Goal: Task Accomplishment & Management: Complete application form

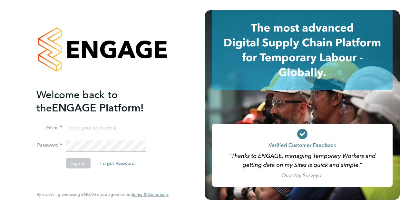
click at [137, 126] on input at bounding box center [106, 128] width 80 height 12
drag, startPoint x: 130, startPoint y: 131, endPoint x: 61, endPoint y: 125, distance: 69.1
click at [61, 125] on li "Email [EMAIL_ADDRESS][DOMAIN_NAME]" at bounding box center [99, 131] width 126 height 18
type input "[PERSON_NAME][EMAIL_ADDRESS][DOMAIN_NAME]"
click at [80, 159] on button "Sign In" at bounding box center [78, 163] width 24 height 10
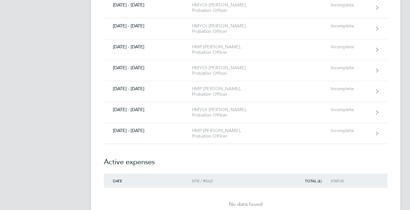
scroll to position [1082, 0]
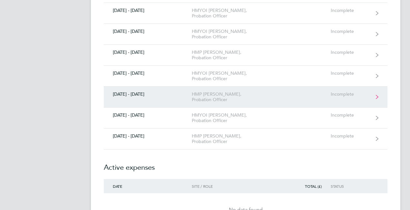
click at [139, 91] on div "[DATE] - [DATE]" at bounding box center [148, 93] width 88 height 5
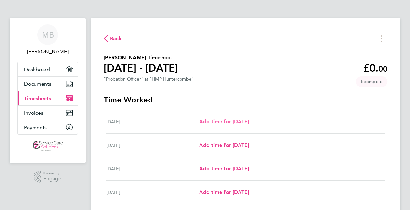
click at [220, 119] on span "Add time for [DATE]" at bounding box center [224, 122] width 50 height 6
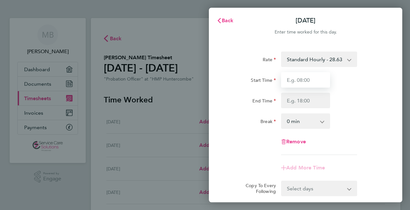
click at [305, 80] on input "Start Time" at bounding box center [305, 79] width 49 height 15
type input "09:00"
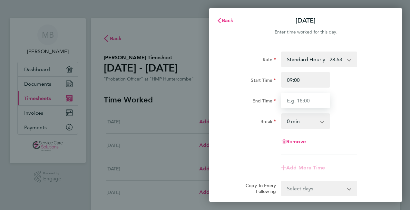
click at [308, 104] on input "End Time" at bounding box center [305, 100] width 49 height 15
type input "17:00"
click at [314, 122] on select "0 min 15 min 30 min 45 min 60 min 75 min 90 min" at bounding box center [302, 121] width 40 height 14
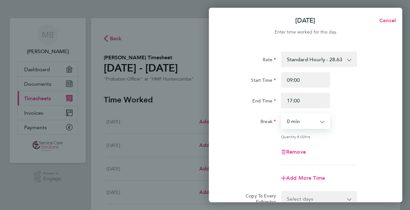
select select "30"
click at [282, 114] on select "0 min 15 min 30 min 45 min 60 min 75 min 90 min" at bounding box center [302, 121] width 40 height 14
click at [359, 141] on div "Rate Standard Hourly - 28.63 Standard Hourly - 23.70 Standard Hourly - 22.44 St…" at bounding box center [305, 109] width 157 height 114
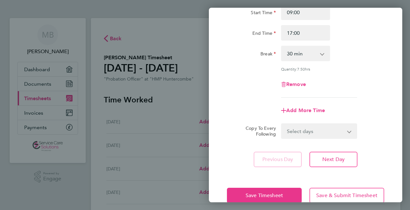
scroll to position [77, 0]
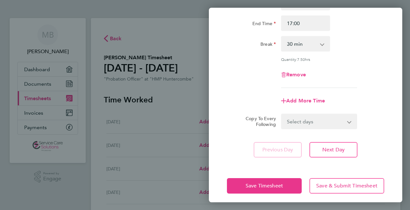
click at [342, 125] on select "Select days Day Weekday (Mon-Fri) Weekend (Sat-Sun) [DATE] [DATE] [DATE] [DATE]…" at bounding box center [316, 121] width 68 height 14
select select "WEEKDAY"
click at [282, 114] on select "Select days Day Weekday (Mon-Fri) Weekend (Sat-Sun) [DATE] [DATE] [DATE] [DATE]…" at bounding box center [316, 121] width 68 height 14
select select "[DATE]"
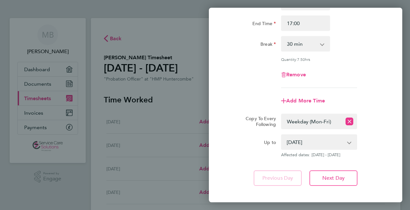
click at [382, 90] on app-timesheet-line-form-group "Rate Standard Hourly - 28.63 Standard Hourly - 23.70 Standard Hourly - 22.44 St…" at bounding box center [305, 41] width 157 height 134
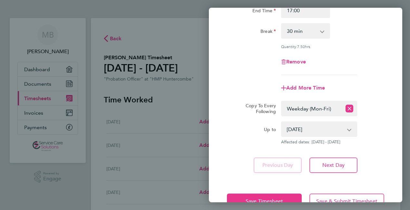
scroll to position [109, 0]
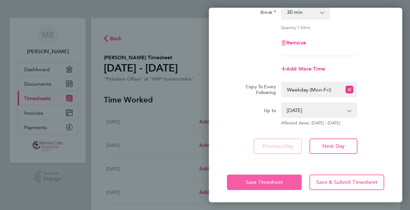
click at [262, 182] on span "Save Timesheet" at bounding box center [263, 182] width 37 height 6
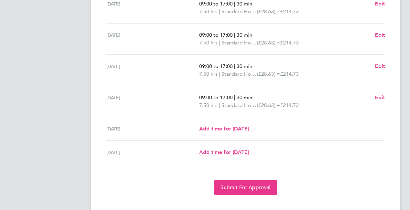
scroll to position [228, 0]
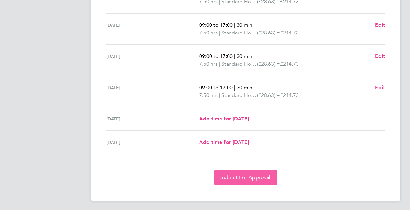
click at [244, 182] on button "Submit For Approval" at bounding box center [245, 177] width 63 height 15
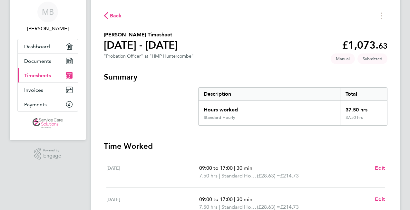
scroll to position [0, 0]
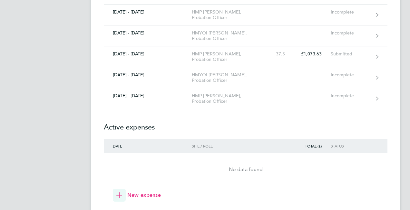
scroll to position [1095, 0]
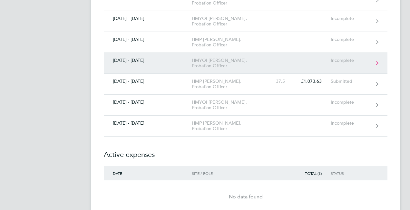
click at [128, 58] on div "[DATE] - [DATE]" at bounding box center [148, 60] width 88 height 5
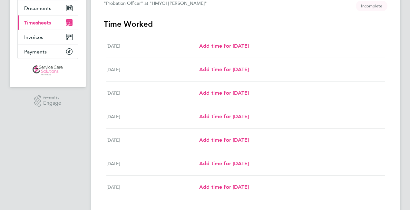
scroll to position [121, 0]
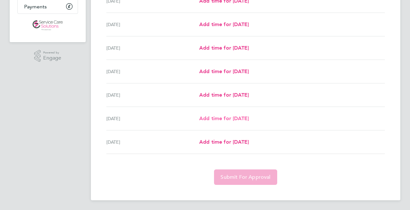
click at [235, 119] on span "Add time for [DATE]" at bounding box center [224, 118] width 50 height 6
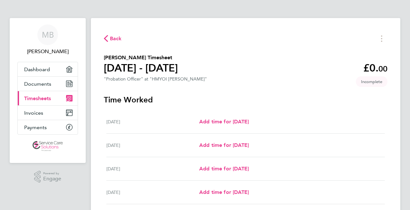
select select "30"
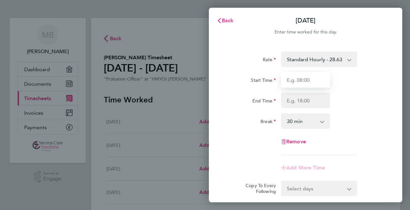
click at [314, 75] on input "Start Time" at bounding box center [305, 79] width 49 height 15
type input "17:00"
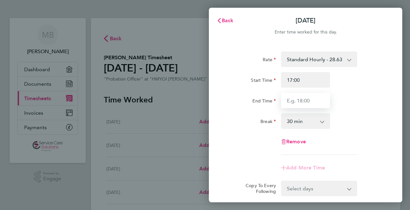
click at [310, 101] on input "End Time" at bounding box center [305, 100] width 49 height 15
type input "22:00"
click at [314, 119] on select "0 min 15 min 30 min 45 min 60 min 75 min 90 min" at bounding box center [302, 121] width 40 height 14
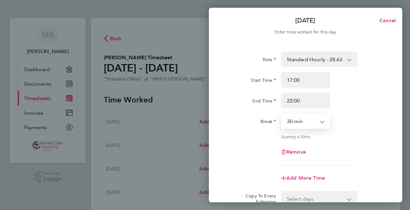
select select "0"
click at [282, 114] on select "0 min 15 min 30 min 45 min 60 min 75 min 90 min" at bounding box center [302, 121] width 40 height 14
click at [344, 141] on div "Rate Standard Hourly - 28.63 Start Time 17:00 End Time 22:00 Break 0 min 15 min…" at bounding box center [305, 109] width 157 height 114
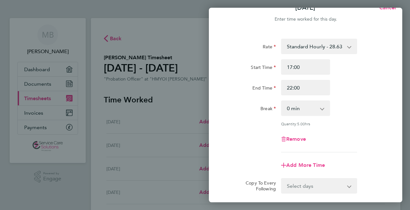
click at [325, 184] on select "Select days [DATE]" at bounding box center [316, 186] width 68 height 14
select select "SUN"
click at [282, 179] on select "Select days [DATE]" at bounding box center [316, 186] width 68 height 14
click at [350, 150] on div "Rate Standard Hourly - 28.63 Start Time 17:00 End Time 22:00 Break 0 min 15 min…" at bounding box center [305, 96] width 157 height 114
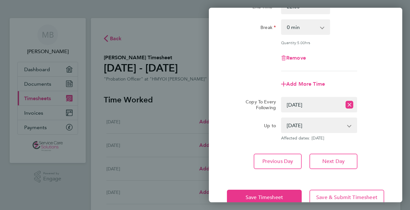
scroll to position [103, 0]
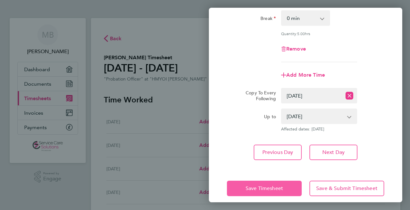
click at [287, 192] on button "Save Timesheet" at bounding box center [264, 188] width 75 height 15
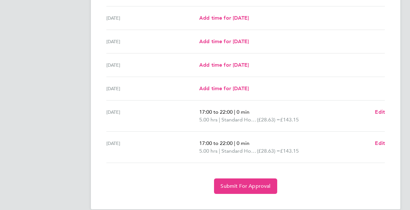
scroll to position [205, 0]
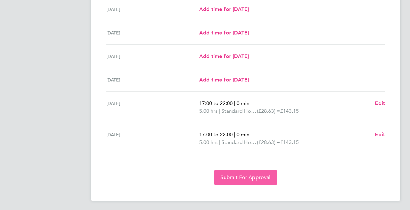
click at [252, 176] on span "Submit For Approval" at bounding box center [245, 177] width 50 height 6
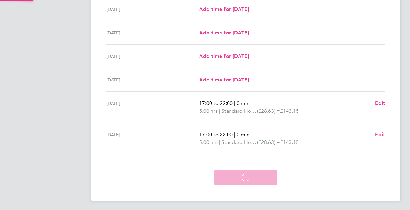
scroll to position [174, 0]
